Goal: Task Accomplishment & Management: Manage account settings

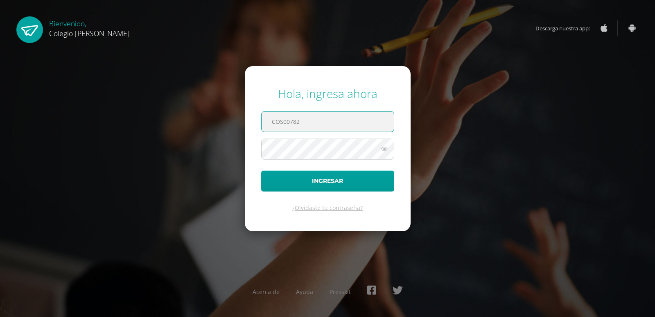
type input "COS00782"
click at [261, 170] on button "Ingresar" at bounding box center [327, 180] width 133 height 21
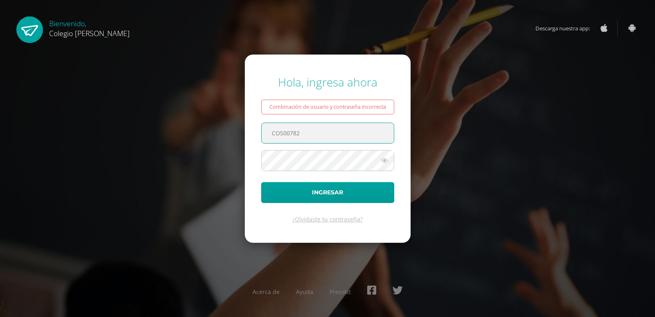
click at [341, 129] on input "COS00782" at bounding box center [328, 133] width 132 height 20
type input "COS00872"
click at [261, 182] on button "Ingresar" at bounding box center [327, 192] width 133 height 21
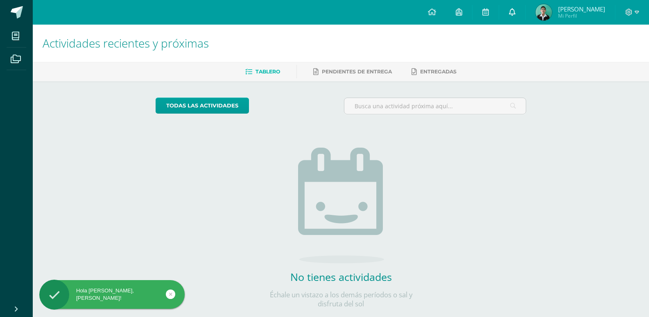
click at [514, 13] on link at bounding box center [512, 12] width 26 height 25
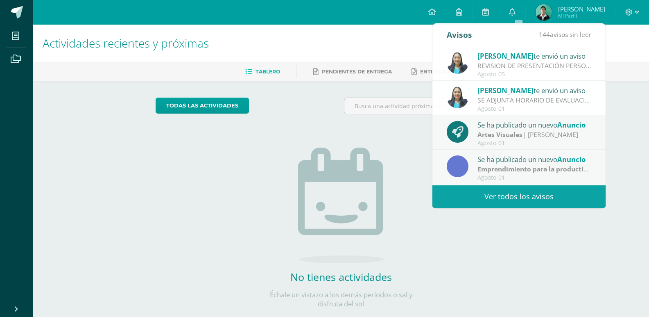
click at [617, 102] on div "Actividades recientes y próximas Tablero Pendientes de entrega Entregadas todas…" at bounding box center [341, 179] width 617 height 309
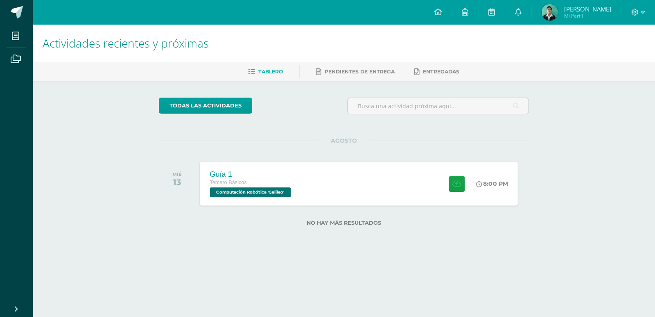
click at [271, 179] on div "Tercero Básicos" at bounding box center [251, 182] width 83 height 9
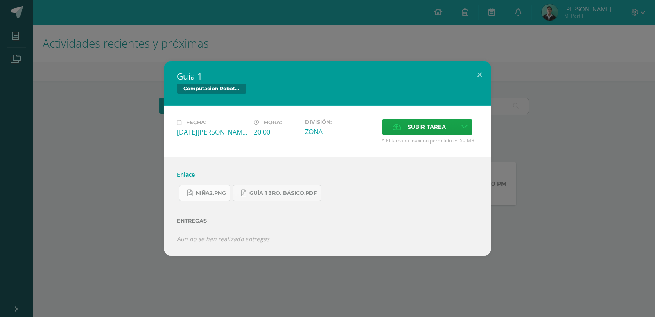
click at [222, 190] on span "niña2.png" at bounding box center [211, 193] width 30 height 7
click at [278, 191] on span "Guía 1 3ro. Básico.pdf" at bounding box center [283, 193] width 68 height 7
click at [181, 174] on link "Enlace" at bounding box center [186, 174] width 18 height 8
